Goal: Task Accomplishment & Management: Manage account settings

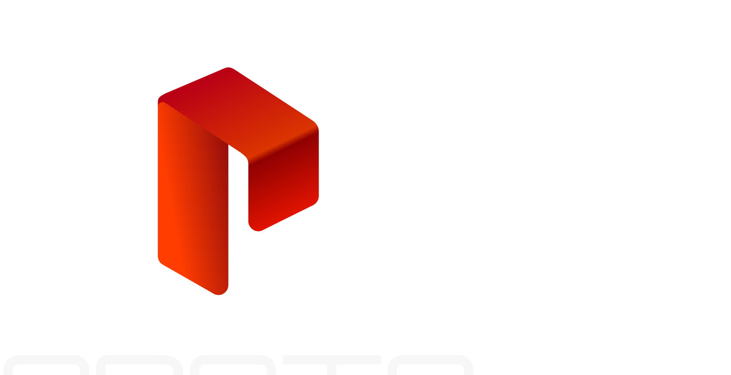
type input "**********"
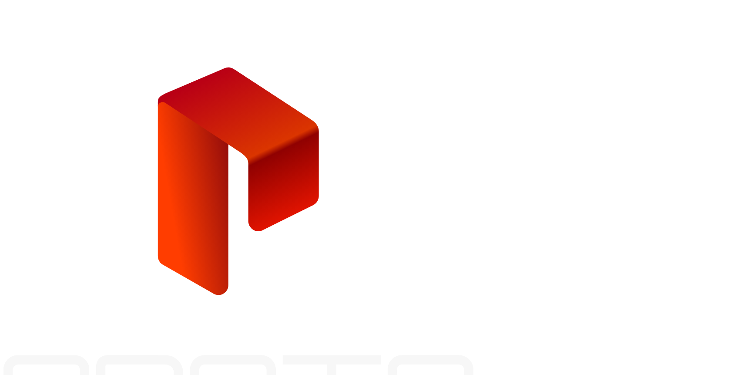
drag, startPoint x: 558, startPoint y: 200, endPoint x: 339, endPoint y: 200, distance: 218.1
drag, startPoint x: 399, startPoint y: 109, endPoint x: 367, endPoint y: 53, distance: 64.7
